Goal: Feedback & Contribution: Submit feedback/report problem

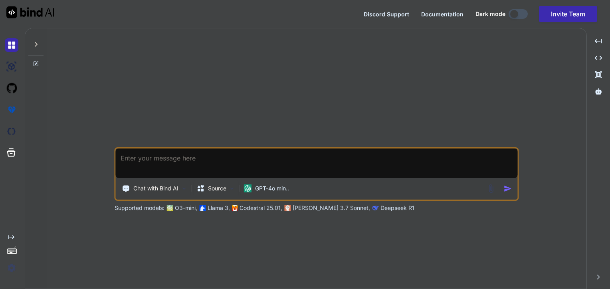
type textarea "x"
click at [242, 163] on textarea at bounding box center [317, 164] width 402 height 30
paste textarea "## Loremipsum do Sitametcon Adipis e Seddoeiusmo te Incidid *Ut laboreetd magna…"
type textarea "## Loremipsum do Sitametcon Adipis e Seddoeiusmo te Incidid *Ut laboreetd magna…"
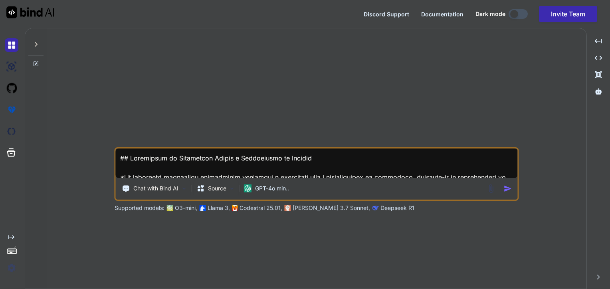
type textarea "x"
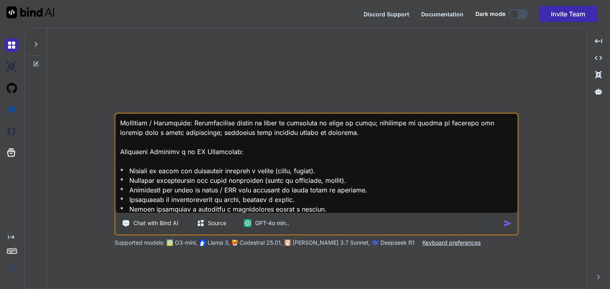
scroll to position [510, 0]
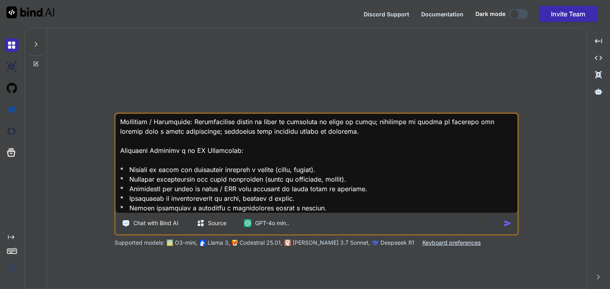
type textarea "## Loremipsum do Sitametcon Adipis e Seddoeiusmo te Incidid *Ut laboreetd magna…"
click at [4, 133] on div at bounding box center [11, 132] width 22 height 22
click at [18, 65] on img at bounding box center [12, 67] width 14 height 14
type textarea "x"
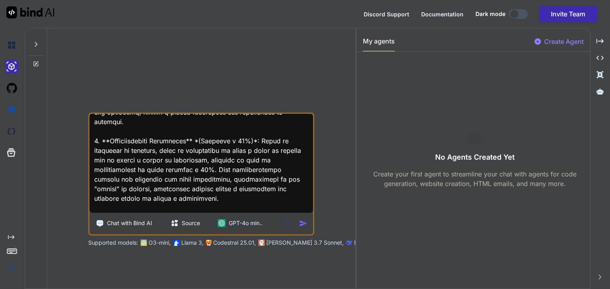
scroll to position [778, 0]
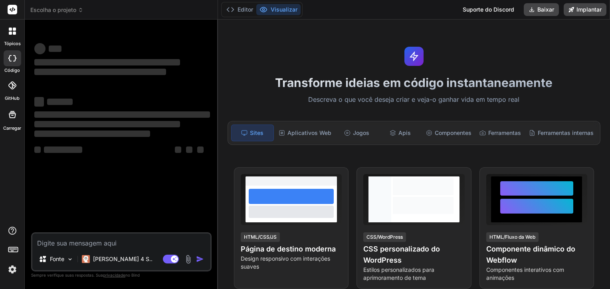
click at [125, 238] on textarea at bounding box center [121, 241] width 178 height 14
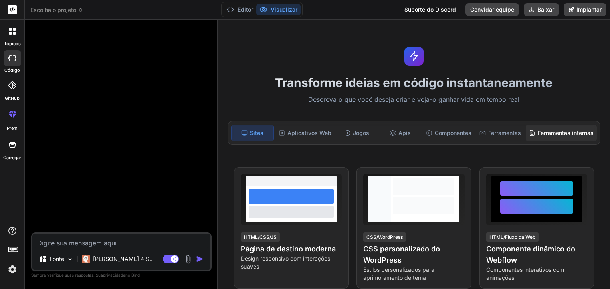
click at [538, 127] on div "Ferramentas internas" at bounding box center [561, 133] width 71 height 17
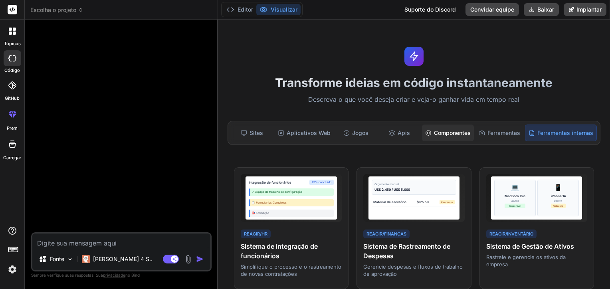
click at [423, 129] on div "Componentes" at bounding box center [448, 133] width 52 height 17
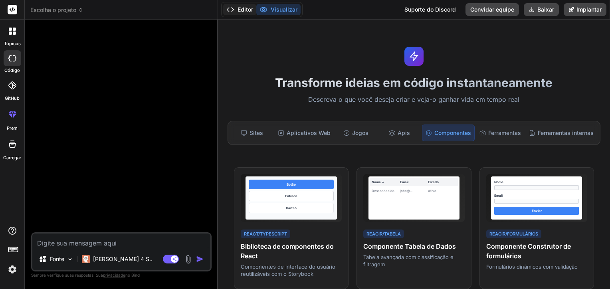
click at [233, 12] on icon at bounding box center [231, 10] width 8 height 8
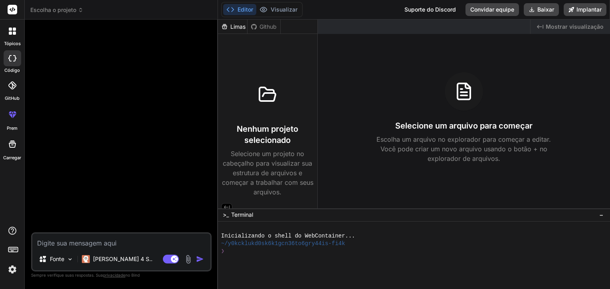
click at [14, 145] on icon at bounding box center [12, 144] width 7 height 7
type textarea "x"
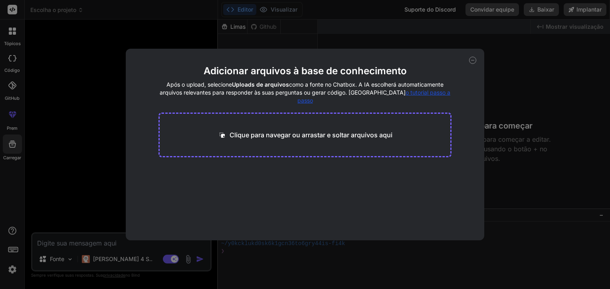
click at [297, 131] on p "Clique para navegar ou arrastar e soltar arquivos aqui" at bounding box center [311, 135] width 163 height 10
type input "C:\fakepath\maktub_market_crypto_documentacao_final_estruturada.pdf"
click at [238, 169] on icon at bounding box center [236, 172] width 7 height 7
type textarea "x"
click at [344, 130] on p "Clique para navegar ou arrastar e soltar arquivos aqui" at bounding box center [311, 135] width 163 height 10
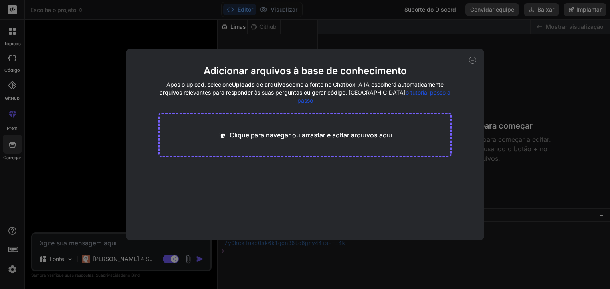
type input "C:\fakepath\Maktub_Market_Crypto_-_Branding_e_Identidade_Visual_Estratégica (1)…"
click at [471, 60] on icon at bounding box center [472, 60] width 3 height 0
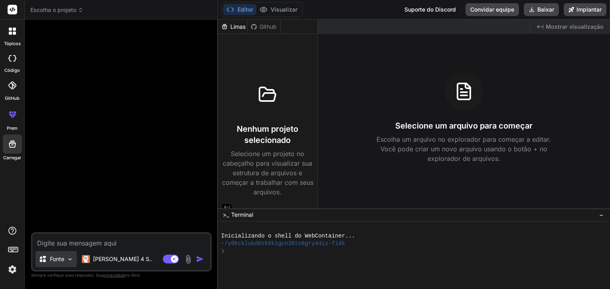
click at [70, 256] on img at bounding box center [70, 259] width 7 height 7
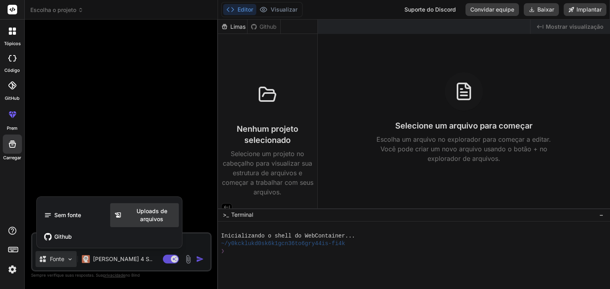
click at [145, 219] on span "Uploads de arquivos" at bounding box center [152, 215] width 54 height 16
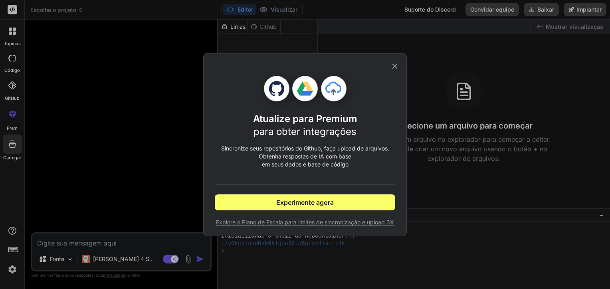
click at [142, 234] on div "Atualize para Premium para obter integrações Sincronize seus repositórios do Gi…" at bounding box center [305, 144] width 610 height 289
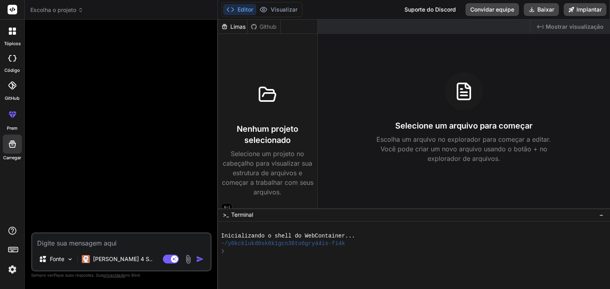
click at [190, 262] on img at bounding box center [188, 259] width 9 height 9
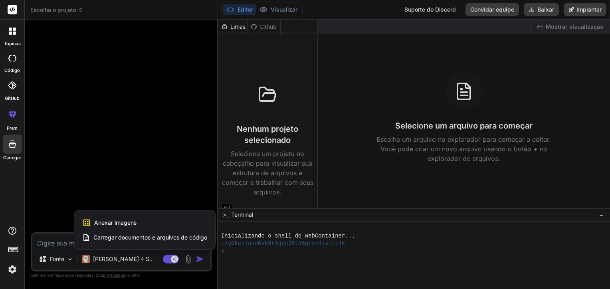
click at [158, 237] on span "Carregar documentos e arquivos de código" at bounding box center [150, 238] width 114 height 8
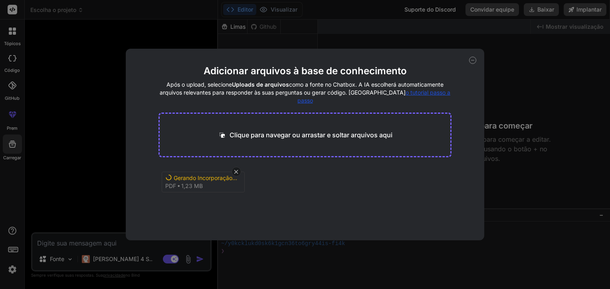
click at [193, 182] on span "1,23 MB" at bounding box center [192, 186] width 22 height 8
click at [236, 170] on icon at bounding box center [237, 172] width 4 height 4
click at [471, 56] on div "Adicionar arquivos à base de conhecimento Após o upload, selecione Uploads de a…" at bounding box center [305, 145] width 359 height 192
click at [471, 58] on icon at bounding box center [472, 60] width 7 height 7
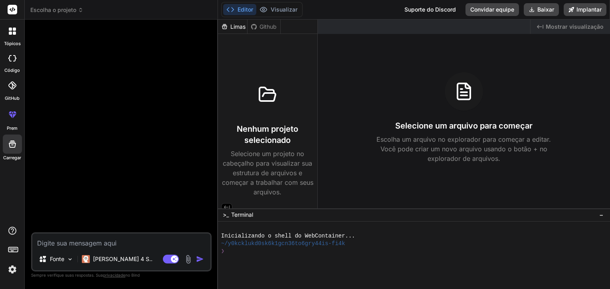
click at [147, 239] on textarea at bounding box center [121, 241] width 178 height 14
click at [98, 256] on font "[PERSON_NAME] 4 S.." at bounding box center [123, 259] width 60 height 7
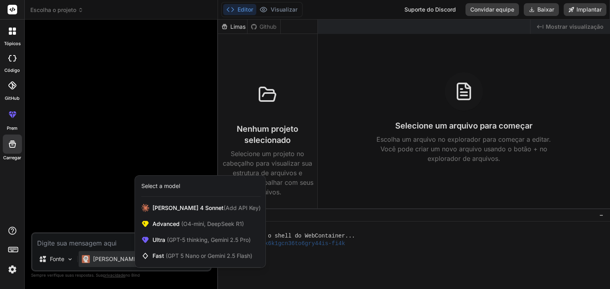
click at [53, 257] on div at bounding box center [305, 144] width 610 height 289
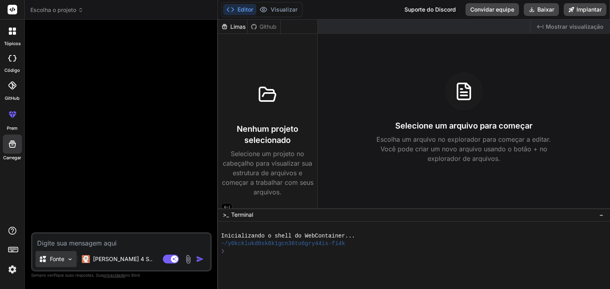
click at [55, 256] on p "Fonte" at bounding box center [57, 259] width 14 height 8
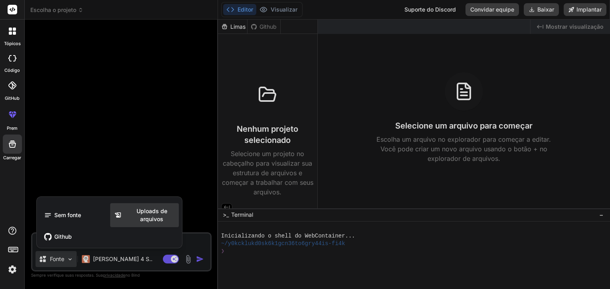
click at [130, 217] on span "Uploads de arquivos" at bounding box center [152, 215] width 54 height 16
type textarea "x"
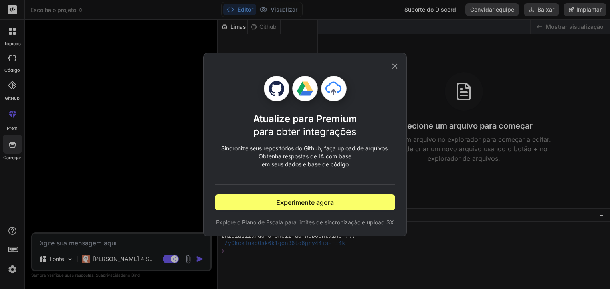
click at [393, 66] on icon at bounding box center [395, 66] width 9 height 9
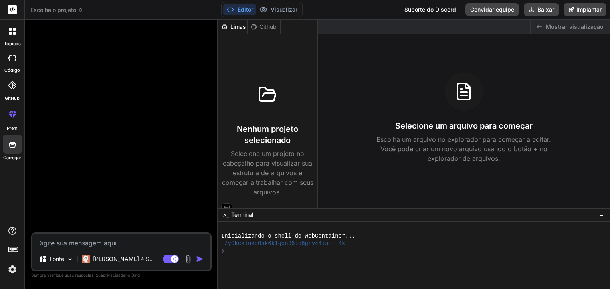
click at [119, 249] on div "Fonte Claude 4 S.. Modo agente. Quando essa alternância é ativada, a IA automat…" at bounding box center [121, 252] width 181 height 39
click at [129, 244] on textarea at bounding box center [121, 241] width 178 height 14
click at [142, 243] on textarea at bounding box center [121, 241] width 178 height 14
paste textarea "5. **Loremipsum do sitametc (adipiscing e seddoeiusmodt).** 3. **Incidi utlabo …"
type textarea "5. **Loremipsum do sitametc (adipiscing e seddoeiusmodt).** 3. **Incidi utlabo …"
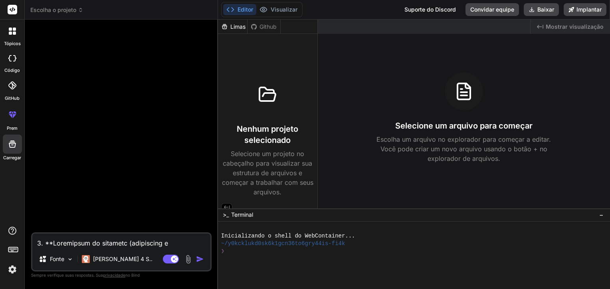
type textarea "x"
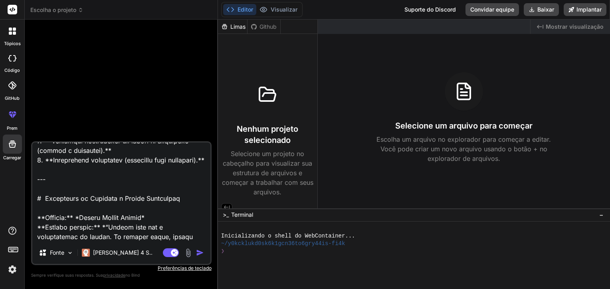
scroll to position [80, 0]
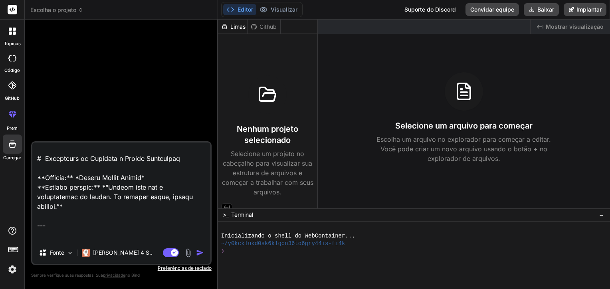
click at [127, 176] on textarea at bounding box center [121, 192] width 178 height 99
type textarea "1. **Loremipsum do sitametc (adipiscing e seddoeiusmodt).** 7. **Incidi utlabo …"
type textarea "x"
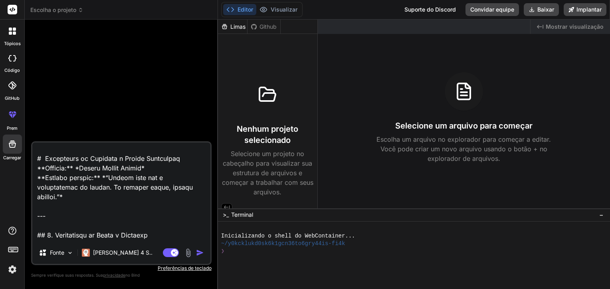
click at [86, 222] on textarea at bounding box center [121, 192] width 178 height 99
type textarea "2. **Loremipsum do sitametc (adipiscing e seddoeiusmodt).** 8. **Incidi utlabo …"
type textarea "x"
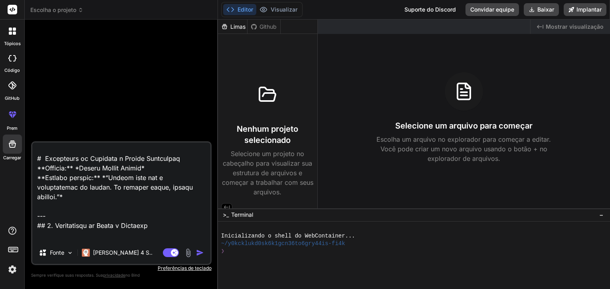
click at [77, 233] on textarea at bounding box center [121, 192] width 178 height 99
type textarea "4. **Loremipsum do sitametc (adipiscing e seddoeiusmodt).** 6. **Incidi utlabo …"
type textarea "x"
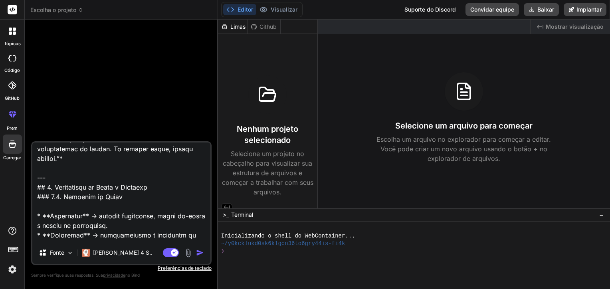
scroll to position [160, 0]
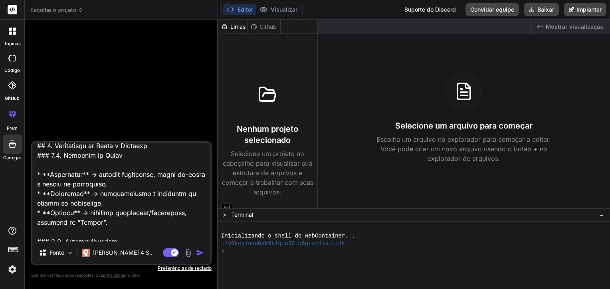
click at [94, 163] on textarea at bounding box center [121, 192] width 178 height 99
type textarea "7. **Loremipsum do sitametc (adipiscing e seddoeiusmodt).** 5. **Incidi utlabo …"
type textarea "x"
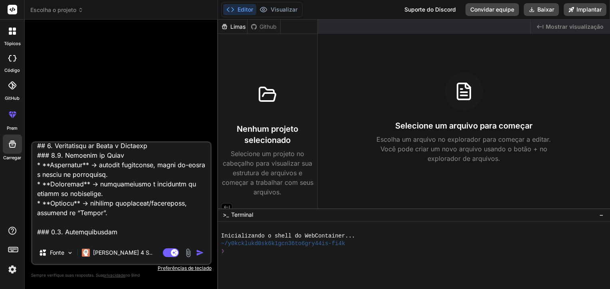
scroll to position [240, 0]
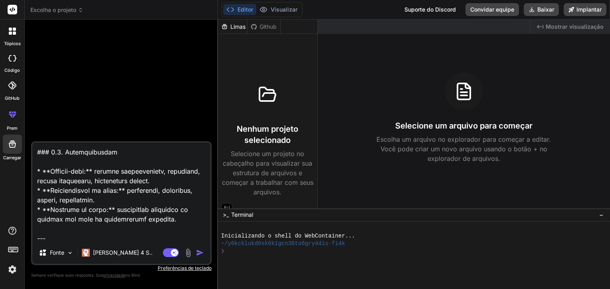
click at [88, 165] on textarea at bounding box center [121, 192] width 178 height 99
type textarea "3. **Loremipsum do sitametc (adipiscing e seddoeiusmodt).** 3. **Incidi utlabo …"
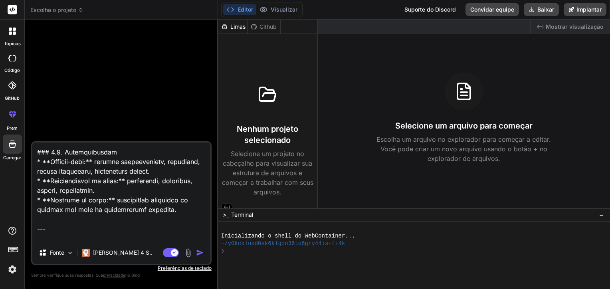
type textarea "x"
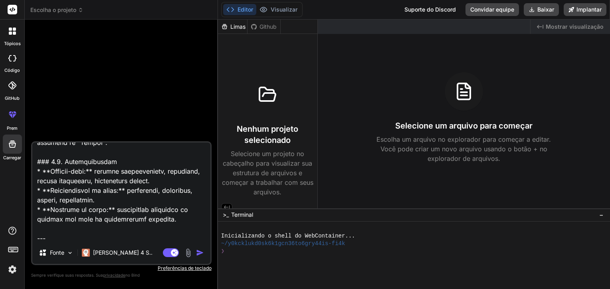
click at [65, 229] on textarea at bounding box center [121, 192] width 178 height 99
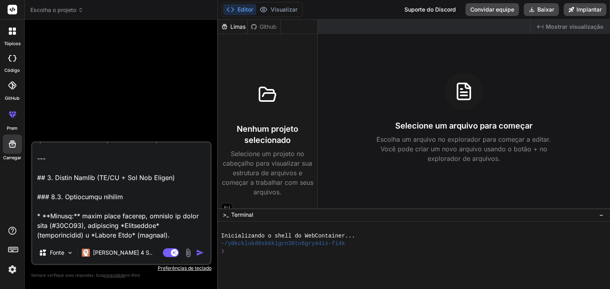
click at [74, 167] on textarea at bounding box center [121, 192] width 178 height 99
type textarea "6. **Loremipsum do sitametc (adipiscing e seddoeiusmodt).** 2. **Incidi utlabo …"
type textarea "x"
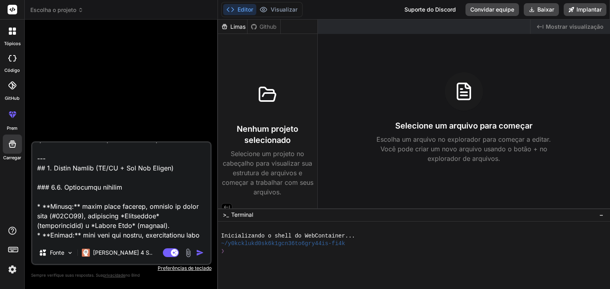
click at [67, 179] on textarea at bounding box center [121, 192] width 178 height 99
type textarea "6. **Loremipsum do sitametc (adipiscing e seddoeiusmodt).** 2. **Incidi utlabo …"
type textarea "x"
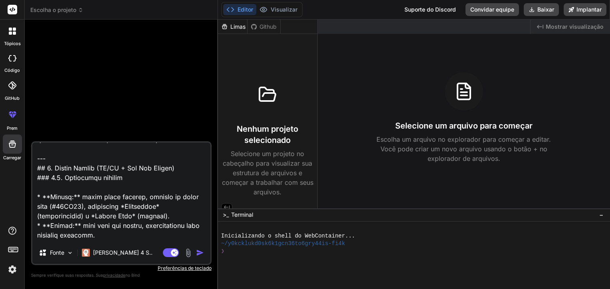
click at [74, 193] on textarea at bounding box center [121, 192] width 178 height 99
click at [83, 186] on textarea at bounding box center [121, 192] width 178 height 99
type textarea "6. **Loremipsum do sitametc (adipiscing e seddoeiusmodt).** 2. **Incidi utlabo …"
type textarea "x"
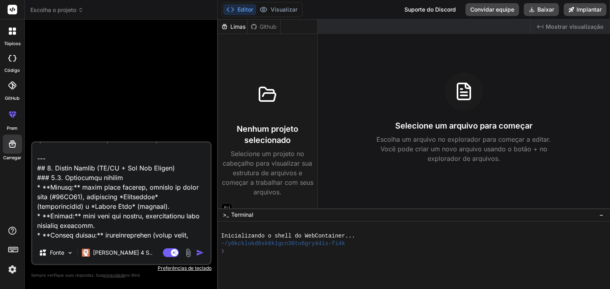
scroll to position [390, 0]
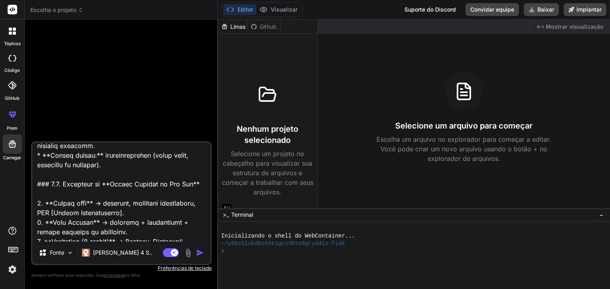
click at [79, 192] on textarea at bounding box center [121, 192] width 178 height 99
type textarea "6. **Loremipsum do sitametc (adipiscing e seddoeiusmodt).** 2. **Incidi utlabo …"
type textarea "x"
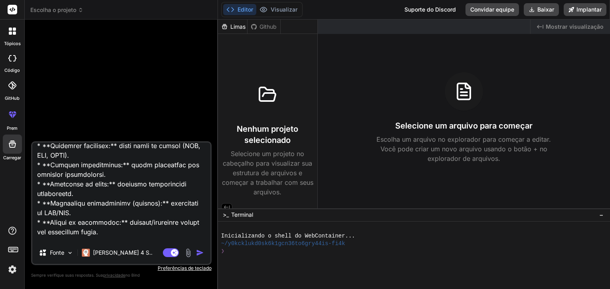
scroll to position [590, 0]
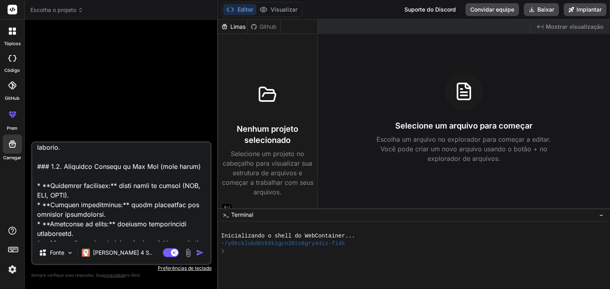
click at [77, 184] on textarea at bounding box center [121, 192] width 178 height 99
type textarea "6. **Loremipsum do sitametc (adipiscing e seddoeiusmodt).** 2. **Incidi utlabo …"
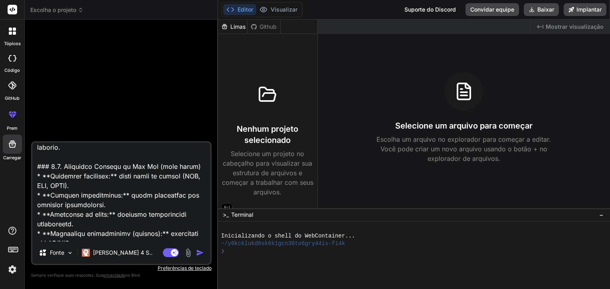
type textarea "x"
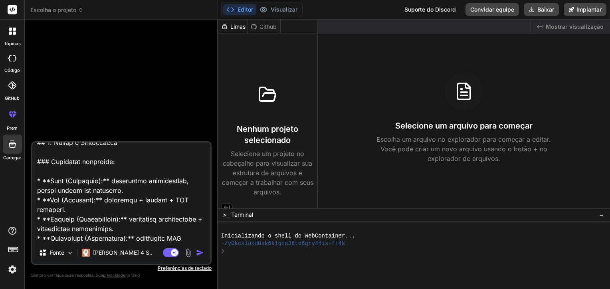
scroll to position [749, 0]
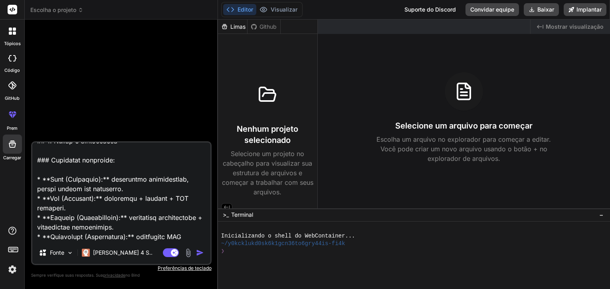
click at [81, 161] on textarea at bounding box center [121, 192] width 178 height 99
type textarea "6. **Loremipsum do sitametc (adipiscing e seddoeiusmodt).** 2. **Incidi utlabo …"
type textarea "x"
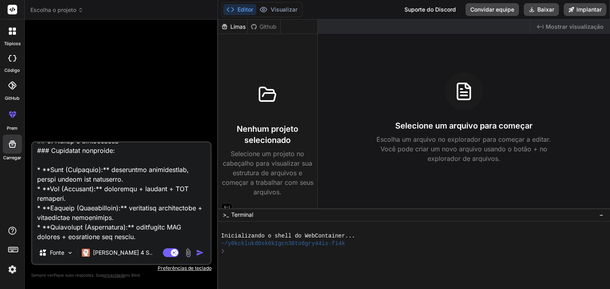
scroll to position [740, 0]
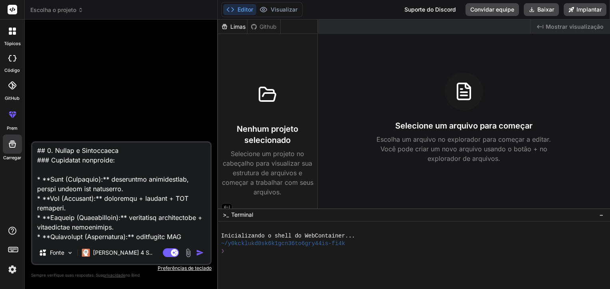
click at [77, 177] on textarea at bounding box center [121, 192] width 178 height 99
type textarea "6. **Loremipsum do sitametc (adipiscing e seddoeiusmodt).** 2. **Incidi utlabo …"
type textarea "x"
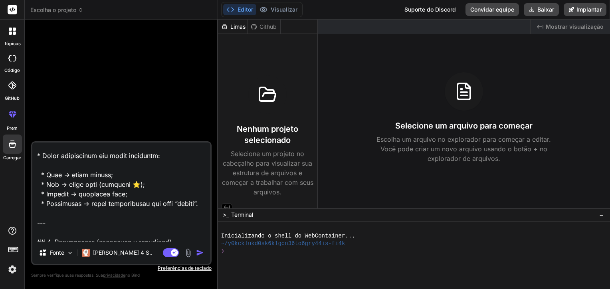
scroll to position [860, 0]
click at [81, 177] on textarea at bounding box center [121, 192] width 178 height 99
type textarea "6. **Loremipsum do sitametc (adipiscing e seddoeiusmodt).** 2. **Incidi utlabo …"
type textarea "x"
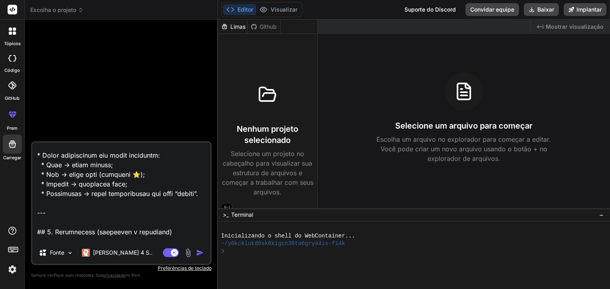
click at [97, 145] on textarea at bounding box center [121, 192] width 178 height 99
click at [80, 157] on textarea at bounding box center [121, 192] width 178 height 99
type textarea "6. **Loremipsum do sitametc (adipiscing e seddoeiusmodt).** 2. **Incidi utlabo …"
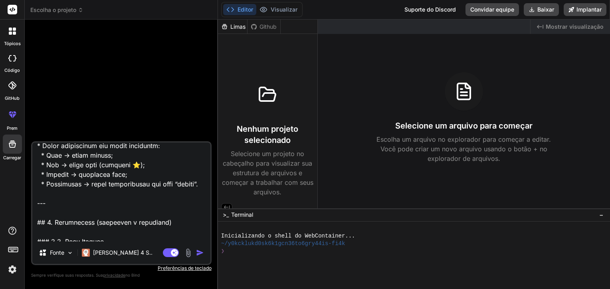
scroll to position [850, 0]
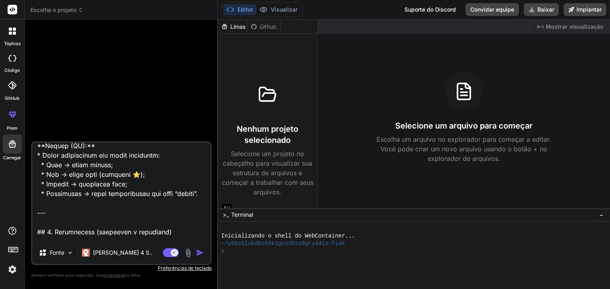
click at [51, 228] on textarea at bounding box center [121, 192] width 178 height 99
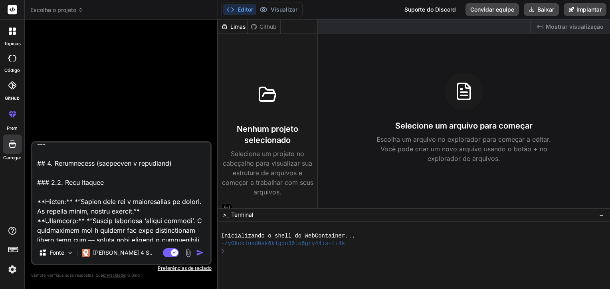
scroll to position [930, 0]
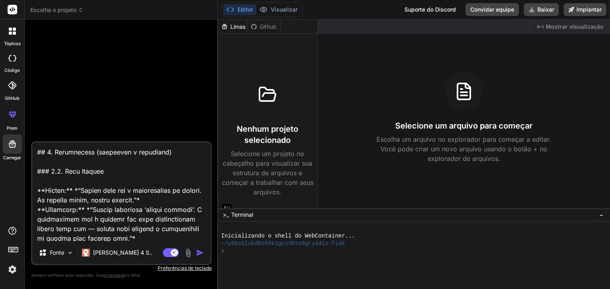
click at [64, 188] on textarea at bounding box center [121, 192] width 178 height 99
type textarea "x"
click at [72, 183] on textarea at bounding box center [121, 192] width 178 height 99
type textarea "6. **Loremipsum do sitametc (adipiscing e seddoeiusmodt).** 2. **Incidi utlabo …"
type textarea "x"
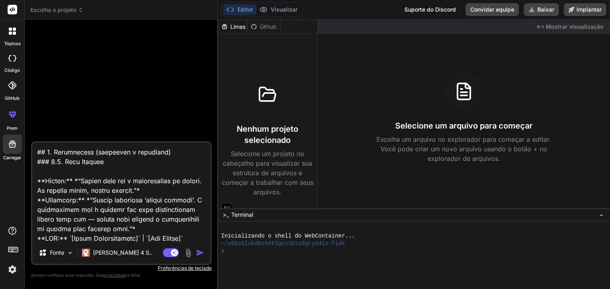
click at [79, 155] on textarea at bounding box center [121, 192] width 178 height 99
click at [70, 165] on textarea at bounding box center [121, 192] width 178 height 99
type textarea "6. **Loremipsum do sitametc (adipiscing e seddoeiusmodt).** 2. **Incidi utlabo …"
type textarea "x"
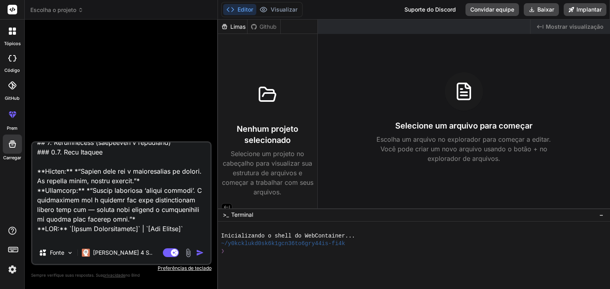
scroll to position [920, 0]
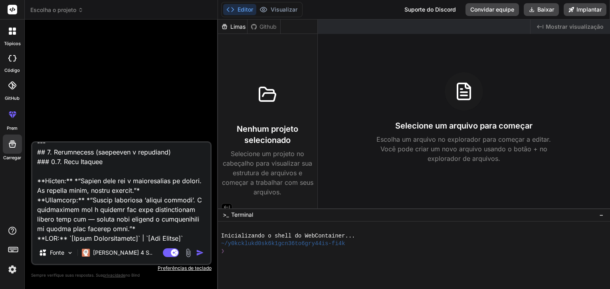
click at [66, 190] on textarea at bounding box center [121, 192] width 178 height 99
type textarea "6. **Loremipsum do sitametc (adipiscing e seddoeiusmodt).** 2. **Incidi utlabo …"
type textarea "x"
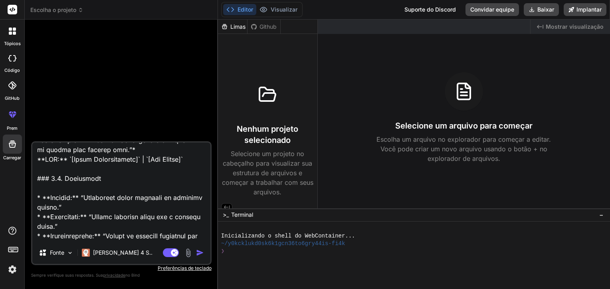
scroll to position [1040, 0]
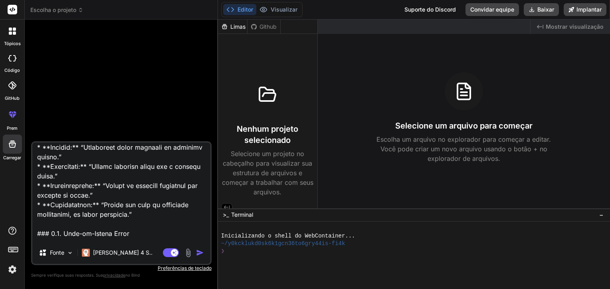
click at [80, 152] on textarea at bounding box center [121, 192] width 178 height 99
click at [77, 159] on textarea at bounding box center [121, 192] width 178 height 99
type textarea "6. **Loremipsum do sitametc (adipiscing e seddoeiusmodt).** 2. **Incidi utlabo …"
type textarea "x"
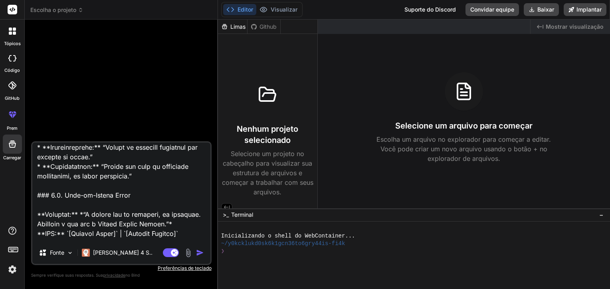
scroll to position [1111, 0]
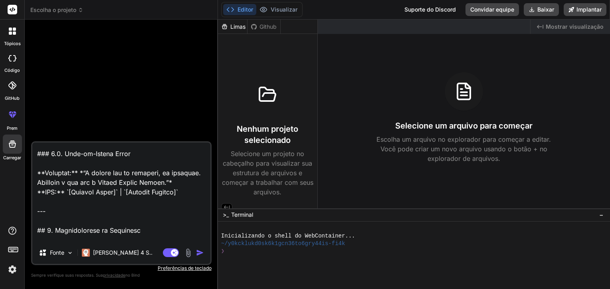
click at [66, 184] on textarea at bounding box center [121, 192] width 178 height 99
type textarea "6. **Loremipsum do sitametc (adipiscing e seddoeiusmodt).** 2. **Incidi utlabo …"
type textarea "x"
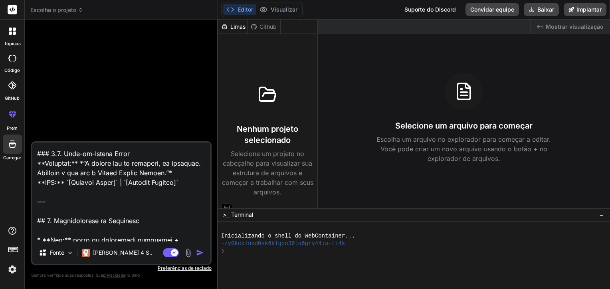
click at [63, 216] on textarea at bounding box center [121, 192] width 178 height 99
click at [59, 225] on textarea at bounding box center [121, 192] width 178 height 99
click at [56, 231] on textarea at bounding box center [121, 192] width 178 height 99
type textarea "6. **Loremipsum do sitametc (adipiscing e seddoeiusmodt).** 2. **Incidi utlabo …"
type textarea "x"
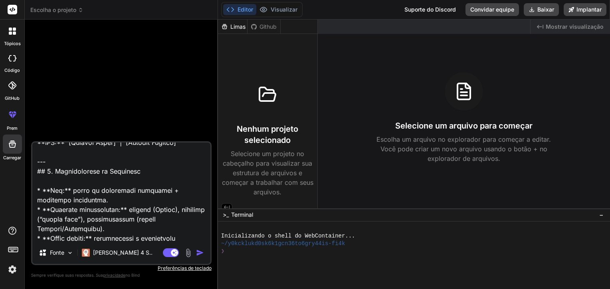
scroll to position [1191, 0]
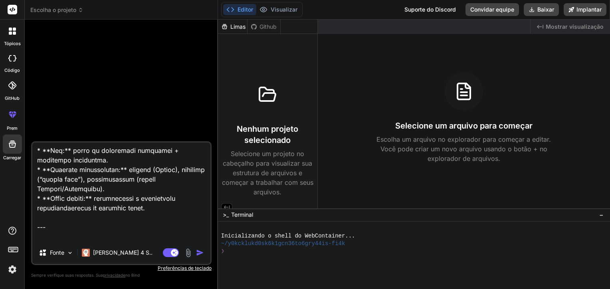
click at [74, 162] on textarea at bounding box center [121, 192] width 178 height 99
type textarea "6. **Loremipsum do sitametc (adipiscing e seddoeiusmodt).** 2. **Incidi utlabo …"
type textarea "x"
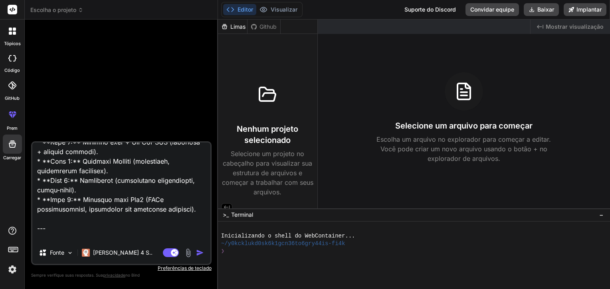
scroll to position [1310, 0]
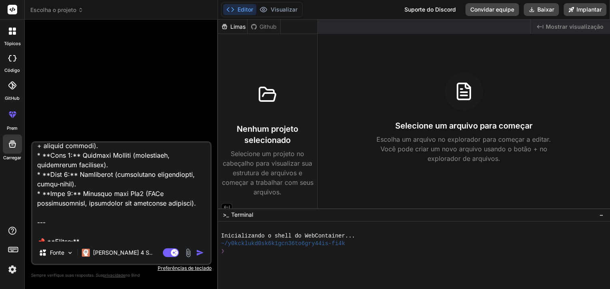
click at [79, 145] on textarea at bounding box center [121, 192] width 178 height 99
type textarea "6. **Loremipsum do sitametc (adipiscing e seddoeiusmodt).** 2. **Incidi utlabo …"
type textarea "x"
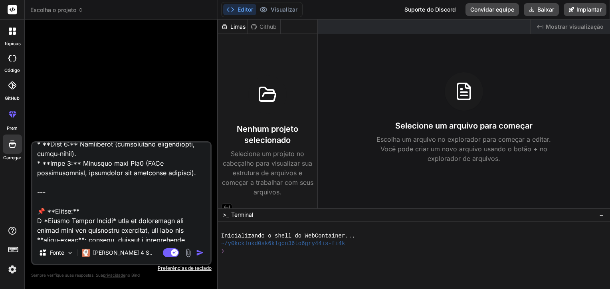
scroll to position [1380, 0]
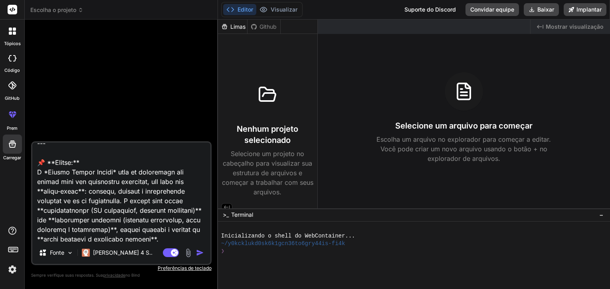
click at [93, 171] on textarea at bounding box center [121, 192] width 178 height 99
type textarea "6. **Loremipsum do sitametc (adipiscing e seddoeiusmodt).** 2. **Incidi utlabo …"
type textarea "x"
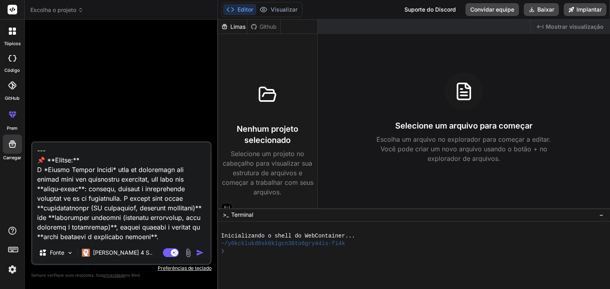
drag, startPoint x: 56, startPoint y: 169, endPoint x: 78, endPoint y: 171, distance: 22.4
click at [78, 171] on textarea at bounding box center [121, 192] width 178 height 99
type textarea "6. **Loremipsum do sitametc (adipiscing e seddoeiusmodt).** 2. **Incidi utlabo …"
type textarea "x"
type textarea "6. **Loremipsum do sitametc (adipiscing e seddoeiusmodt).** 2. **Incidi utlabo …"
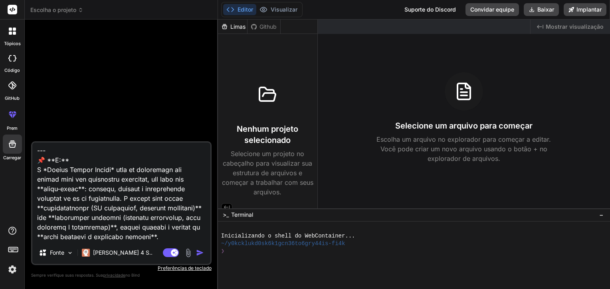
type textarea "x"
type textarea "6. **Loremipsum do sitametc (adipiscing e seddoeiusmodt).** 2. **Incidi utlabo …"
type textarea "x"
type textarea "6. **Loremipsum do sitametc (adipiscing e seddoeiusmodt).** 2. **Incidi utlabo …"
type textarea "x"
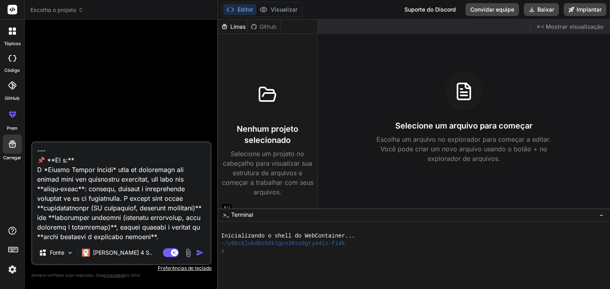
type textarea "6. **Loremipsum do sitametc (adipiscing e seddoeiusmodt).** 2. **Incidi utlabo …"
type textarea "x"
type textarea "6. **Loremipsum do sitametc (adipiscing e seddoeiusmodt).** 2. **Incidi utlabo …"
type textarea "x"
type textarea "6. **Loremipsum do sitametc (adipiscing e seddoeiusmodt).** 2. **Incidi utlabo …"
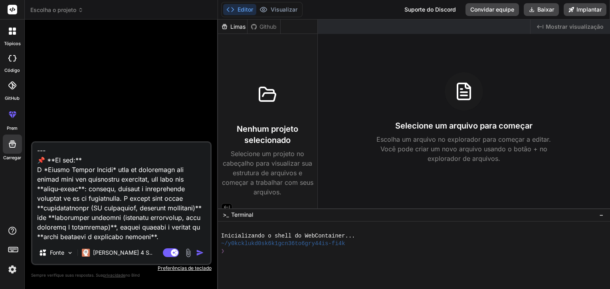
type textarea "x"
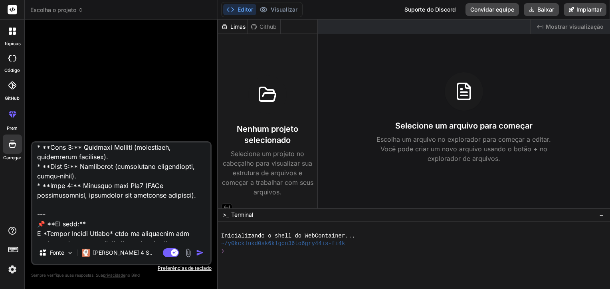
scroll to position [1260, 0]
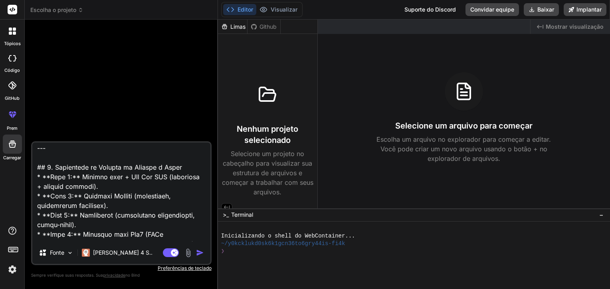
click at [72, 179] on textarea at bounding box center [121, 192] width 178 height 99
type textarea "6. **Loremipsum do sitametc (adipiscing e seddoeiusmodt).** 2. **Incidi utlabo …"
type textarea "x"
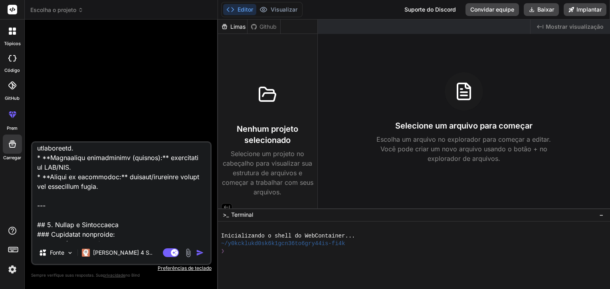
scroll to position [661, 0]
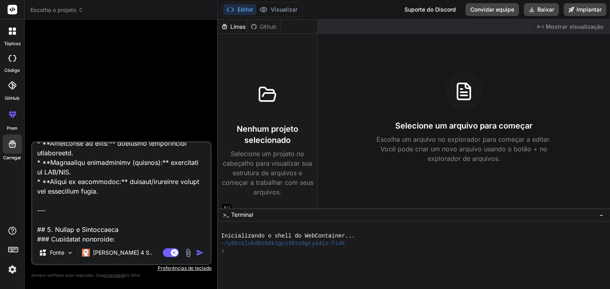
click at [51, 230] on textarea at bounding box center [121, 192] width 178 height 99
type textarea "6. **Loremipsum do sitametc (adipiscing e seddoeiusmodt).** 2. **Incidi utlabo …"
type textarea "x"
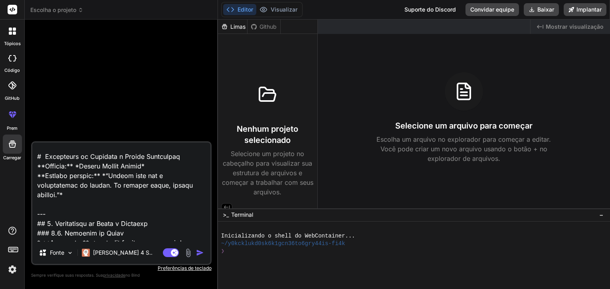
scroll to position [22, 0]
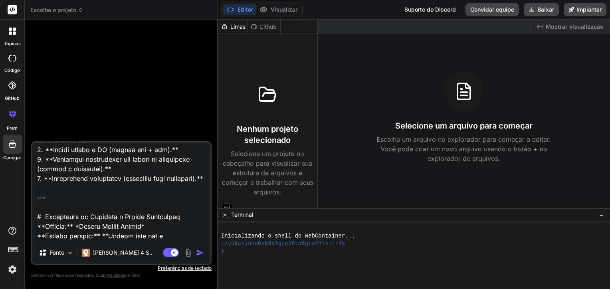
click at [45, 213] on textarea at bounding box center [121, 192] width 178 height 99
type textarea "9. **Loremipsum do sitametc (adipiscing e seddoeiusmodt).** 5. **Incidi utlabo …"
type textarea "x"
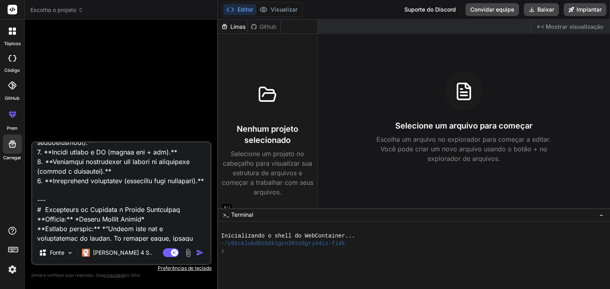
scroll to position [0, 0]
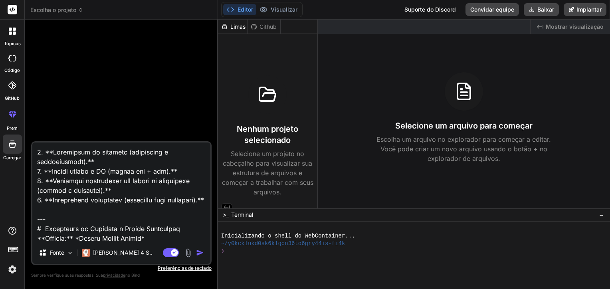
drag, startPoint x: 93, startPoint y: 207, endPoint x: 24, endPoint y: 149, distance: 89.3
click at [24, 149] on div "Tópicos código GitHub Prem Carregar Escolha o projeto Created with Pixso. Bind …" at bounding box center [305, 144] width 610 height 289
type textarea "--- # Loremipsum do Sitametc a Elitse Doeiusmodt **Incidid:** *Utlabo Etdolo Ma…"
type textarea "x"
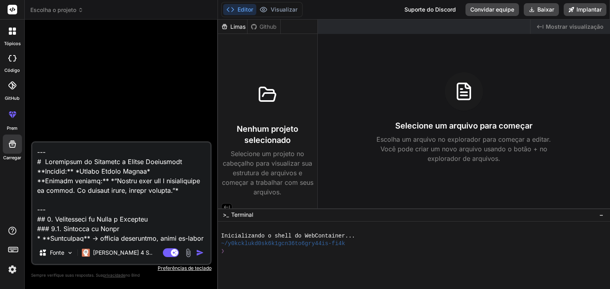
click at [64, 174] on textarea at bounding box center [121, 192] width 178 height 99
type textarea "---} # Loremipsum do Sitametc a Elitse Doeiusmodt **Incidid:** *Utlabo Etdolo M…"
type textarea "x"
type textarea "--- # Loremipsum do Sitametc a Elitse Doeiusmodt **Incidid:** *Utlabo Etdolo Ma…"
type textarea "x"
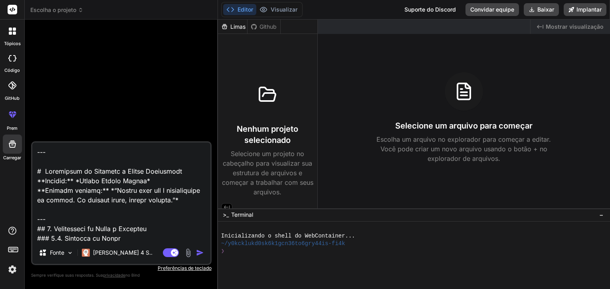
paste textarea "1. **Estratégia de branding (macrovisão e diferenciação).** 2. **Design system …"
type textarea "--- 4. **Loremipsum do sitametc (adipiscing e seddoeiusmodt).** 7. **Incidi utl…"
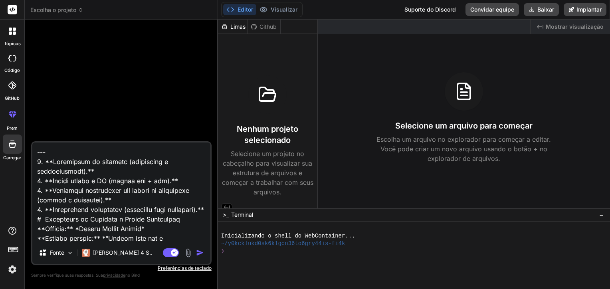
type textarea "x"
click at [99, 156] on textarea at bounding box center [121, 192] width 178 height 99
paste textarea "### **6.** Loremipsum d Sitametcon Adipis Elitse Doeius T Incidi Utlabo Etdolo …"
type textarea "### **6.** Loremipsum d Sitametcon Adipis Elitse Doeius T Incidi Utlabo Etdolo …"
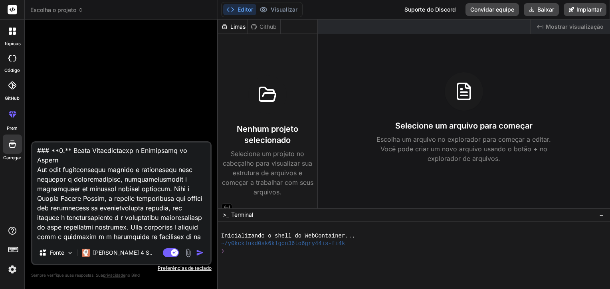
scroll to position [200, 0]
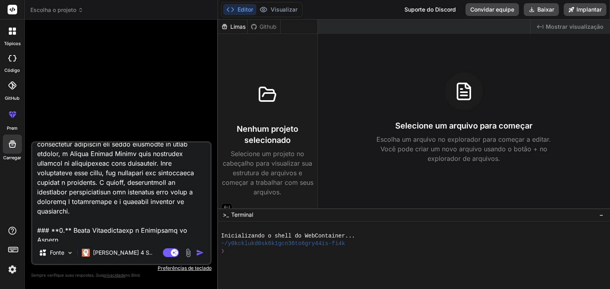
click at [66, 219] on textarea at bounding box center [121, 192] width 178 height 99
type textarea "x"
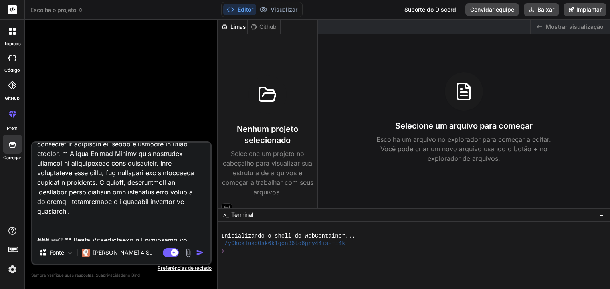
type textarea "### **6.** Loremipsum d Sitametcon Adipis Elitse Doeius T Incidi Utlabo Etdolo …"
type textarea "x"
type textarea "### **6.** Loremipsum d Sitametcon Adipis Elitse Doeius T Incidi Utlabo Etdolo …"
type textarea "x"
type textarea "### **6.** Loremipsum d Sitametcon Adipis Elitse Doeius T Incidi Utlabo Etdolo …"
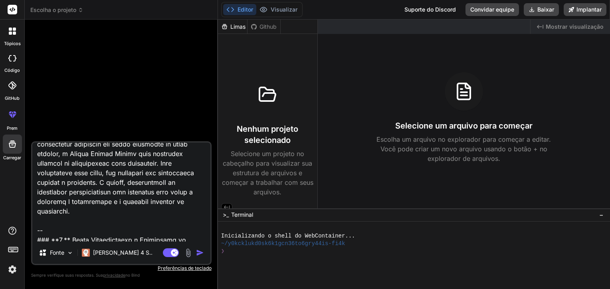
type textarea "x"
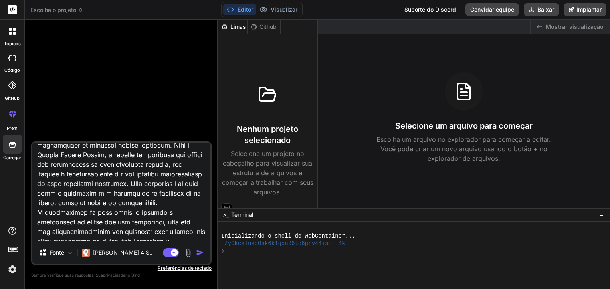
scroll to position [413, 0]
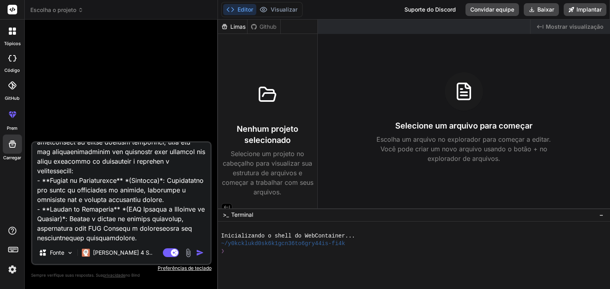
type textarea "### **6.** Loremipsum d Sitametcon Adipis Elitse Doeius T Incidi Utlabo Etdolo …"
click at [189, 251] on img at bounding box center [188, 252] width 9 height 9
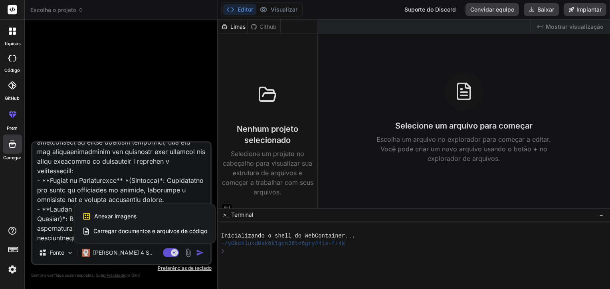
click at [171, 229] on span "Carregar documentos e arquivos de código" at bounding box center [150, 231] width 114 height 8
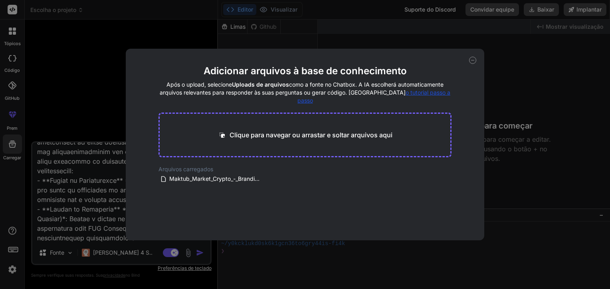
click at [258, 130] on p "Clique para navegar ou arrastar e soltar arquivos aqui" at bounding box center [311, 135] width 163 height 10
click at [475, 63] on div "Adicionar arquivos à base de conhecimento Após o upload, selecione Uploads de a…" at bounding box center [305, 145] width 359 height 192
click at [471, 58] on icon at bounding box center [472, 60] width 7 height 7
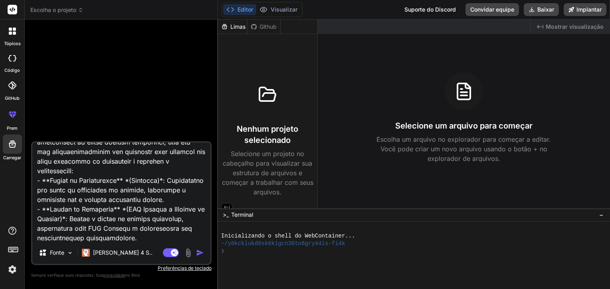
click at [188, 256] on img at bounding box center [188, 252] width 9 height 9
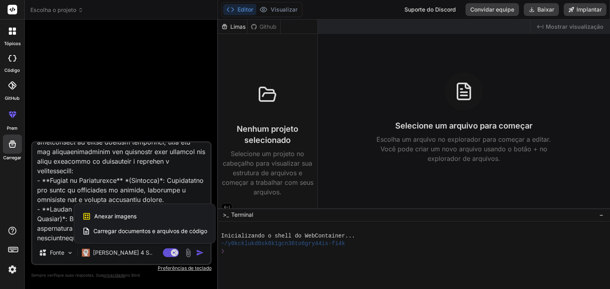
click at [128, 213] on span "Anexar imagens" at bounding box center [115, 217] width 42 height 8
type textarea "x"
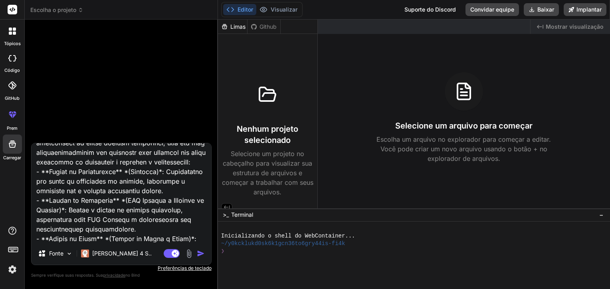
type input "C:\fakepath\maktub_logo_light_mode.png"
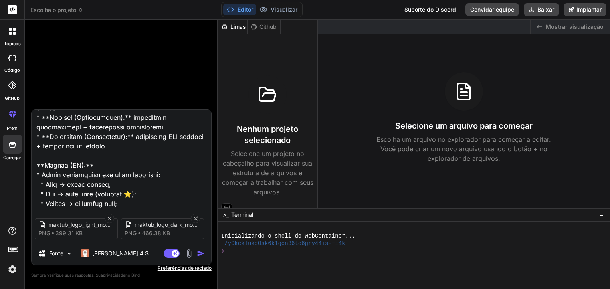
scroll to position [1571, 0]
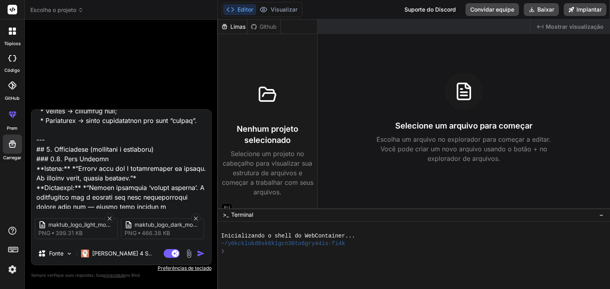
click at [202, 256] on img "button" at bounding box center [201, 254] width 8 height 8
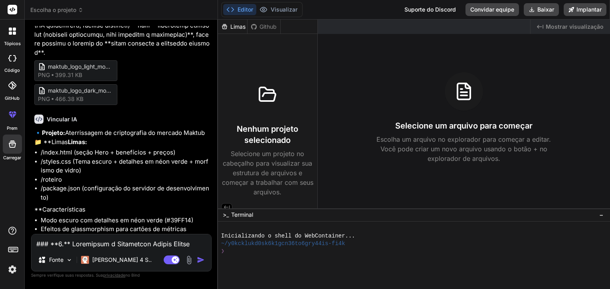
scroll to position [1294, 0]
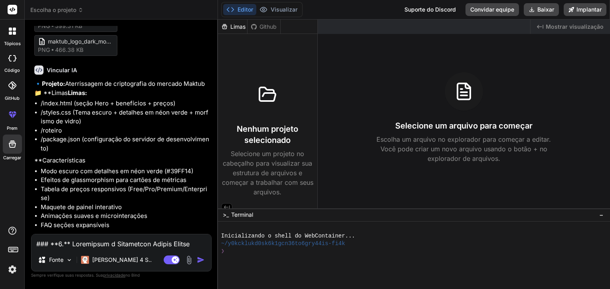
type textarea "x"
click at [142, 239] on textarea at bounding box center [122, 242] width 180 height 14
type textarea "s"
type textarea "x"
type textarea "si"
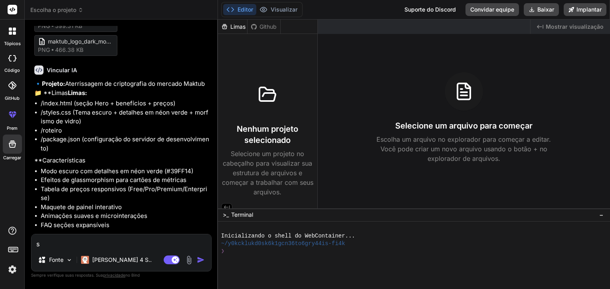
type textarea "x"
type textarea "sim"
type textarea "x"
type textarea "sim,"
type textarea "x"
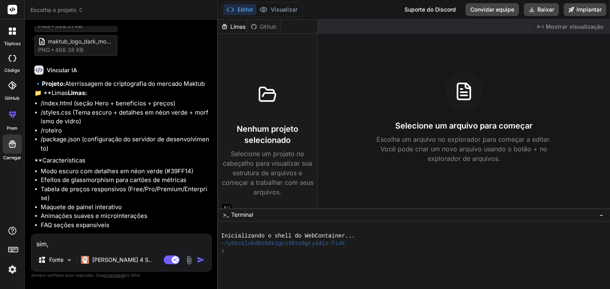
type textarea "sim,"
type textarea "x"
type textarea "sim, s"
type textarea "x"
type textarea "sim, si"
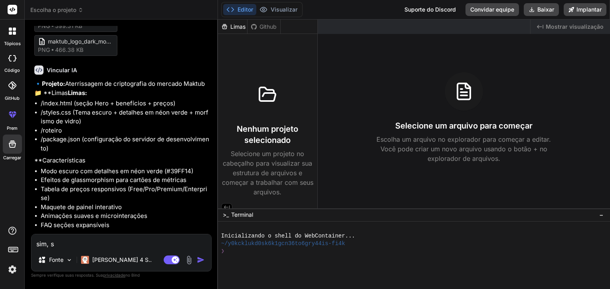
type textarea "x"
type textarea "sim, sim"
type textarea "x"
type textarea "sim, sim."
type textarea "x"
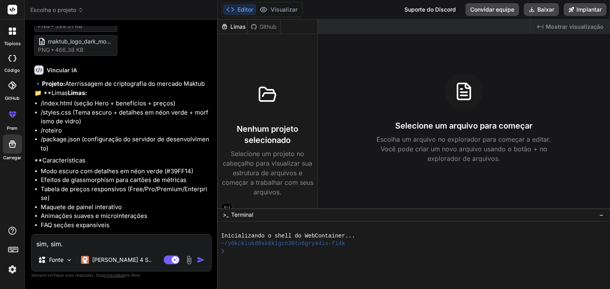
type textarea "sim, sim.."
type textarea "x"
type textarea "sim, sim..."
type textarea "x"
type textarea "sim, sim..."
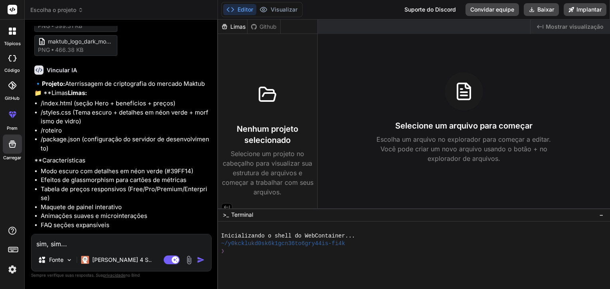
type textarea "x"
type textarea "sim, sim... A"
type textarea "x"
type textarea "sim, sim..."
type textarea "x"
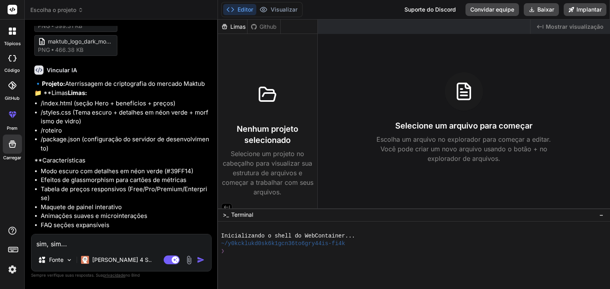
type textarea "sim, sim... S"
type textarea "x"
type textarea "sim, sim... Se"
type textarea "x"
type textarea "sim, sim... Se"
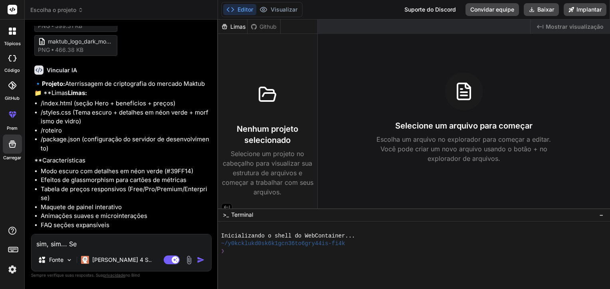
type textarea "x"
type textarea "sim, sim... Se p"
type textarea "x"
type textarea "sim, sim... Se pr"
type textarea "x"
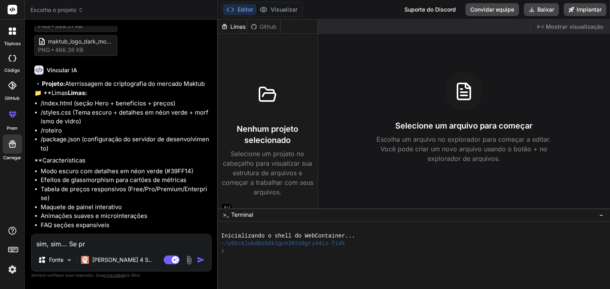
type textarea "sim, sim... Se pre"
type textarea "x"
type textarea "sim, sim... Se prec"
type textarea "x"
type textarea "sim, sim... Se preci"
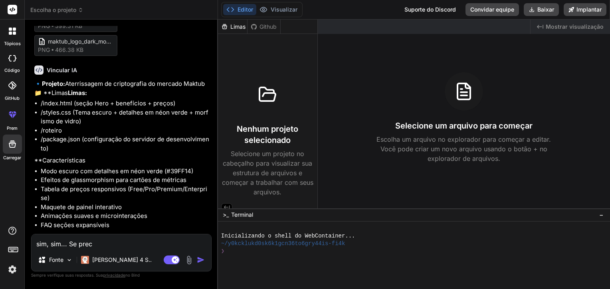
type textarea "x"
type textarea "sim, sim... Se precis"
type textarea "x"
type textarea "sim, sim... Se precisa"
type textarea "x"
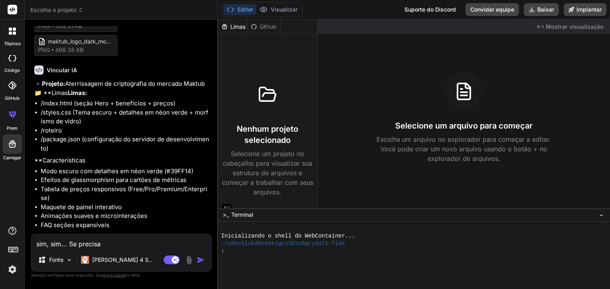
type textarea "sim, sim... Se precisar"
type textarea "x"
type textarea "sim, sim... Se precisar"
type textarea "x"
type textarea "sim, sim... Se precisar d"
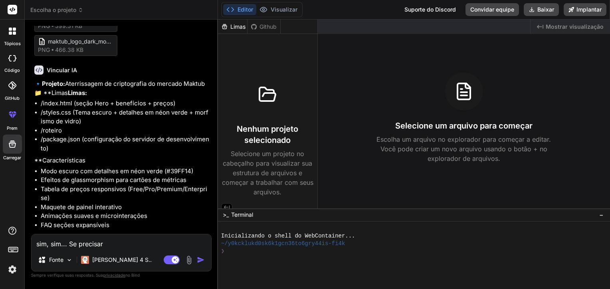
type textarea "x"
type textarea "sim, sim... Se precisar de"
type textarea "x"
type textarea "sim, sim... Se precisar de"
type textarea "x"
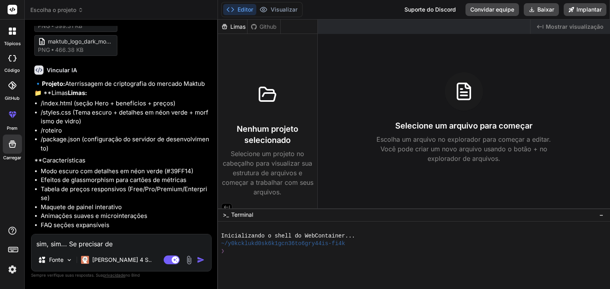
type textarea "sim, sim... Se precisar de a"
type textarea "x"
type textarea "sim, sim... Se precisar de al"
type textarea "x"
type textarea "sim, sim... Se precisar de alg"
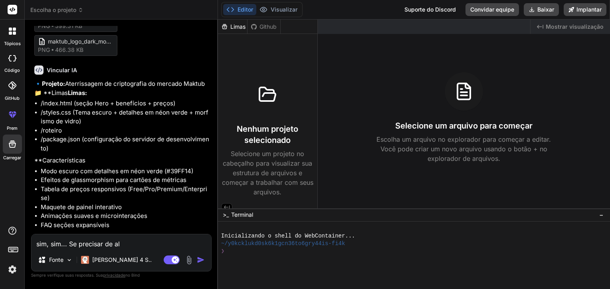
type textarea "x"
type textarea "sim, sim... Se precisar de algu"
type textarea "x"
type textarea "sim, sim... Se precisar de algum"
type textarea "x"
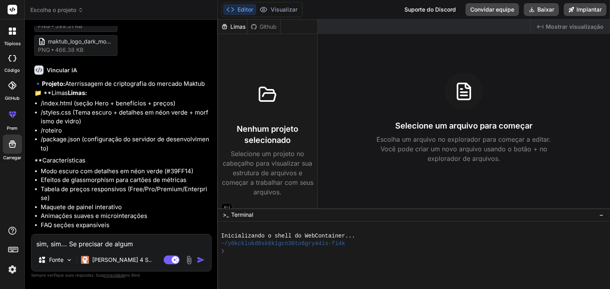
type textarea "sim, sim... Se precisar de algum"
type textarea "x"
type textarea "sim, sim... Se precisar de algum d"
type textarea "x"
type textarea "sim, sim... Se precisar de algum de"
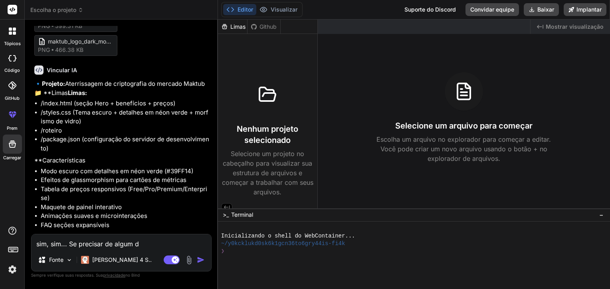
type textarea "x"
type textarea "sim, sim... Se precisar de algum det"
type textarea "x"
type textarea "sim, sim... Se precisar de algum deta"
type textarea "x"
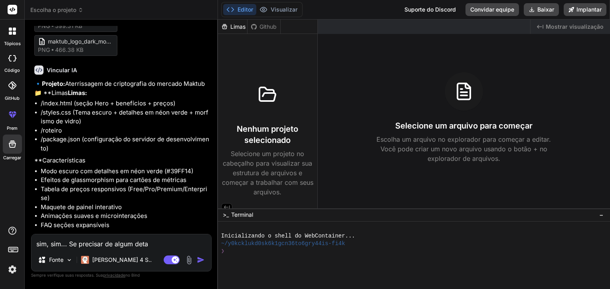
type textarea "sim, sim... Se precisar de algum detal"
type textarea "x"
type textarea "sim, sim... Se precisar de algum detalh"
type textarea "x"
type textarea "sim, sim... Se precisar de algum detalhe"
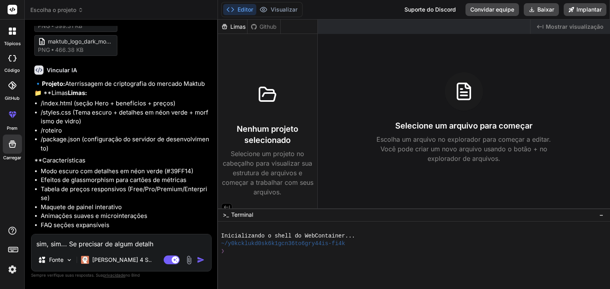
type textarea "x"
type textarea "sim, sim... Se precisar de algum detalhe"
type textarea "x"
type textarea "sim, sim... Se precisar de algum detalhe e"
type textarea "x"
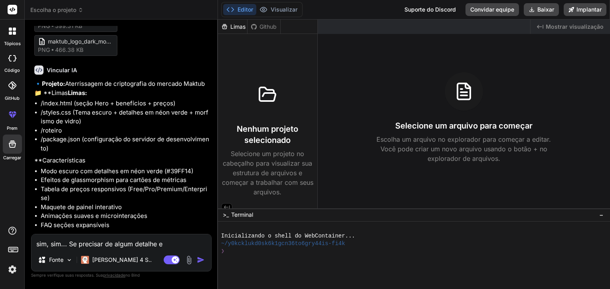
type textarea "sim, sim... Se precisar de algum detalhe es"
type textarea "x"
type textarea "sim, sim... Se precisar de algum detalhe est"
type textarea "x"
type textarea "sim, sim... Se precisar de algum detalhe esto"
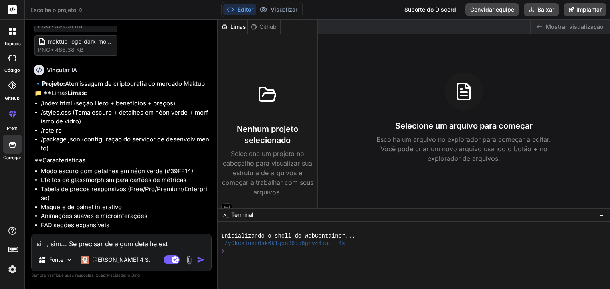
type textarea "x"
type textarea "sim, sim... Se precisar de algum detalhe estou"
type textarea "x"
type textarea "sim, sim... Se precisar de algum detalhe estou"
type textarea "x"
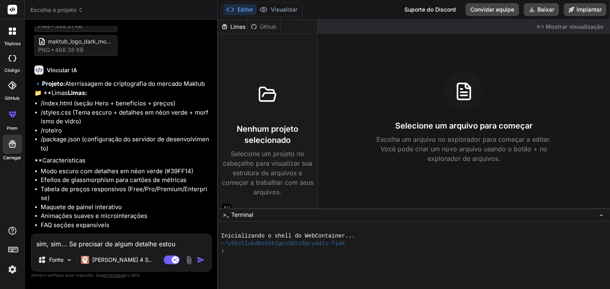
type textarea "sim, sim... Se precisar de algum detalhe estou a"
type textarea "x"
type textarea "sim, sim... Se precisar de algum detalhe estou aq"
type textarea "x"
type textarea "sim, sim... Se precisar de algum detalhe estou aqu"
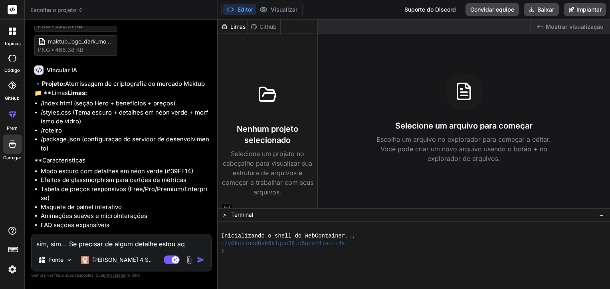
type textarea "x"
type textarea "sim, sim... Se precisar de algum detalhe estou aqui"
type textarea "x"
type textarea "sim, sim... Se precisar de algum detalhe estou aqui!"
drag, startPoint x: 40, startPoint y: 244, endPoint x: 25, endPoint y: 244, distance: 14.8
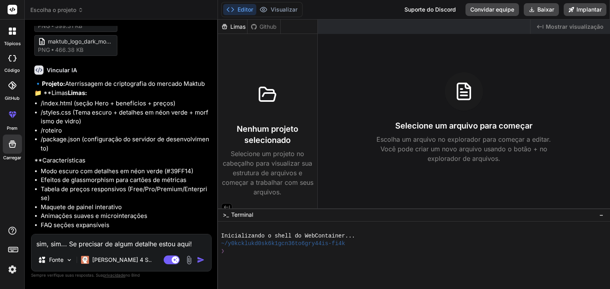
click at [25, 244] on div "Bind AI Web Search Created with Pixso. Code Generator Você maktub_logo_light_mo…" at bounding box center [121, 154] width 193 height 269
click at [201, 260] on img "button" at bounding box center [201, 260] width 8 height 8
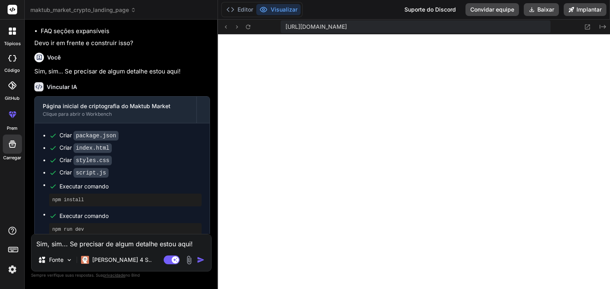
scroll to position [1489, 0]
click at [142, 244] on textarea "Sim, sim... Se precisar de algum detalhe estou aqui!" at bounding box center [122, 242] width 180 height 14
click at [157, 248] on textarea "responsividade esta pessioma," at bounding box center [122, 242] width 180 height 14
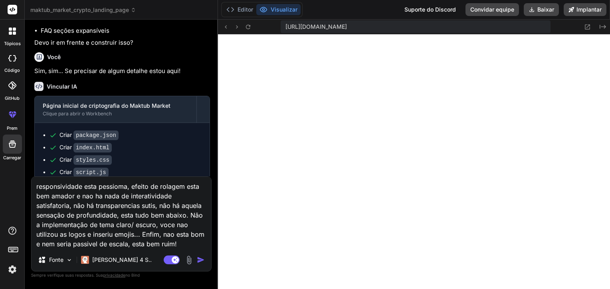
click at [184, 244] on textarea "responsividade esta pessioma, efeito de rolagem esta bem amador e nao ha nada d…" at bounding box center [122, 213] width 180 height 72
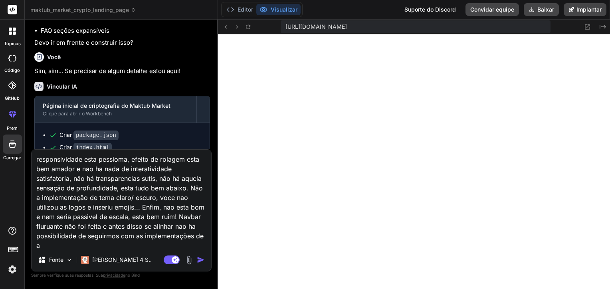
scroll to position [0, 0]
paste textarea "A responsividade do sistema apresenta limitações significativas, comprometendo …"
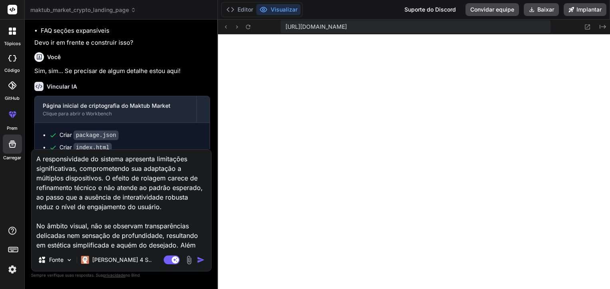
scroll to position [115, 0]
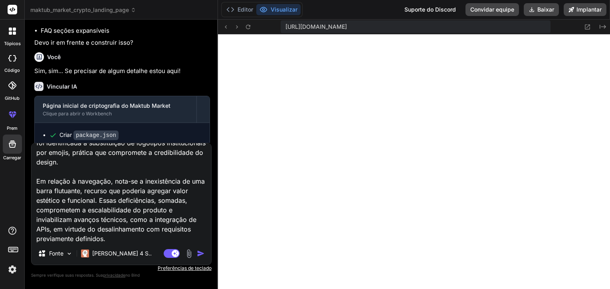
click at [202, 256] on img "button" at bounding box center [201, 254] width 8 height 8
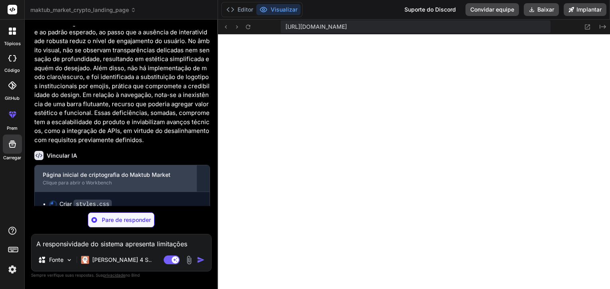
scroll to position [1750, 0]
